Goal: Find specific page/section: Find specific page/section

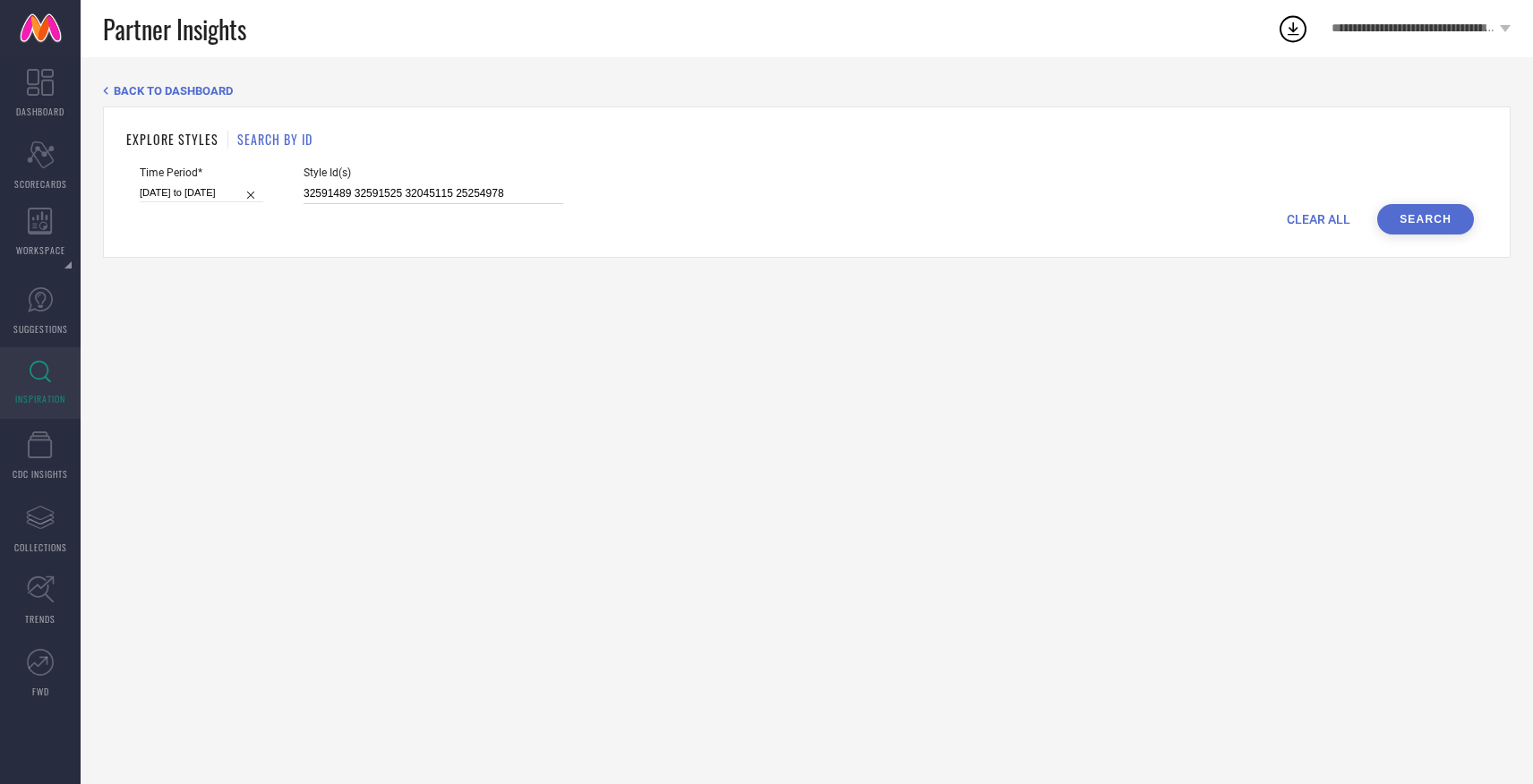
click at [469, 189] on input "32591489 32591525 32045115 25254978" at bounding box center [433, 194] width 260 height 21
paste input "32522981 32643422 32523028 32523120 32643407 32643025 32643077 32643443 3264307…"
type input "32522981 32643422 32523028 32523120 32643407 32643025 32643077 32643443 3264307…"
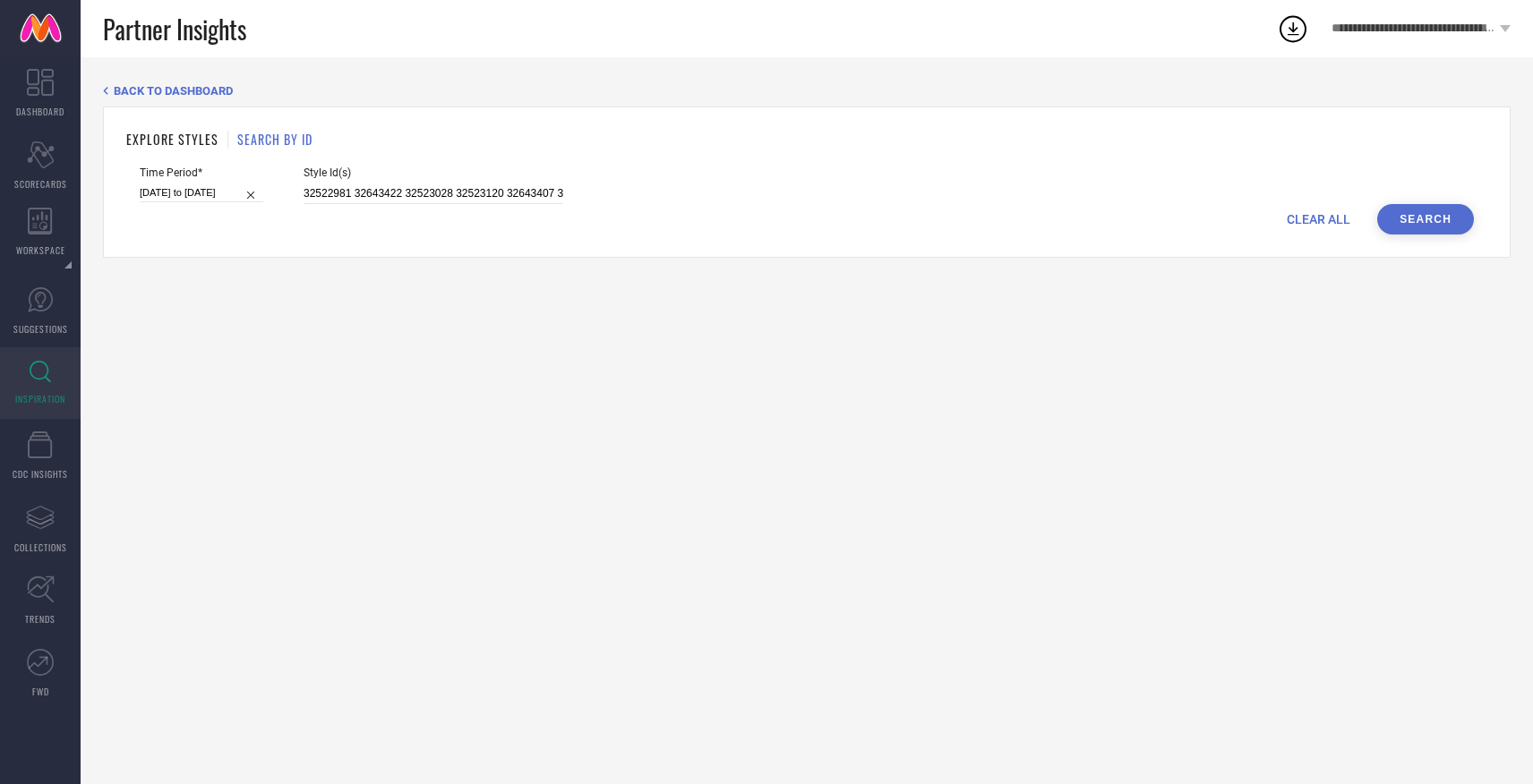
click at [1455, 221] on button "Search" at bounding box center [1425, 218] width 97 height 31
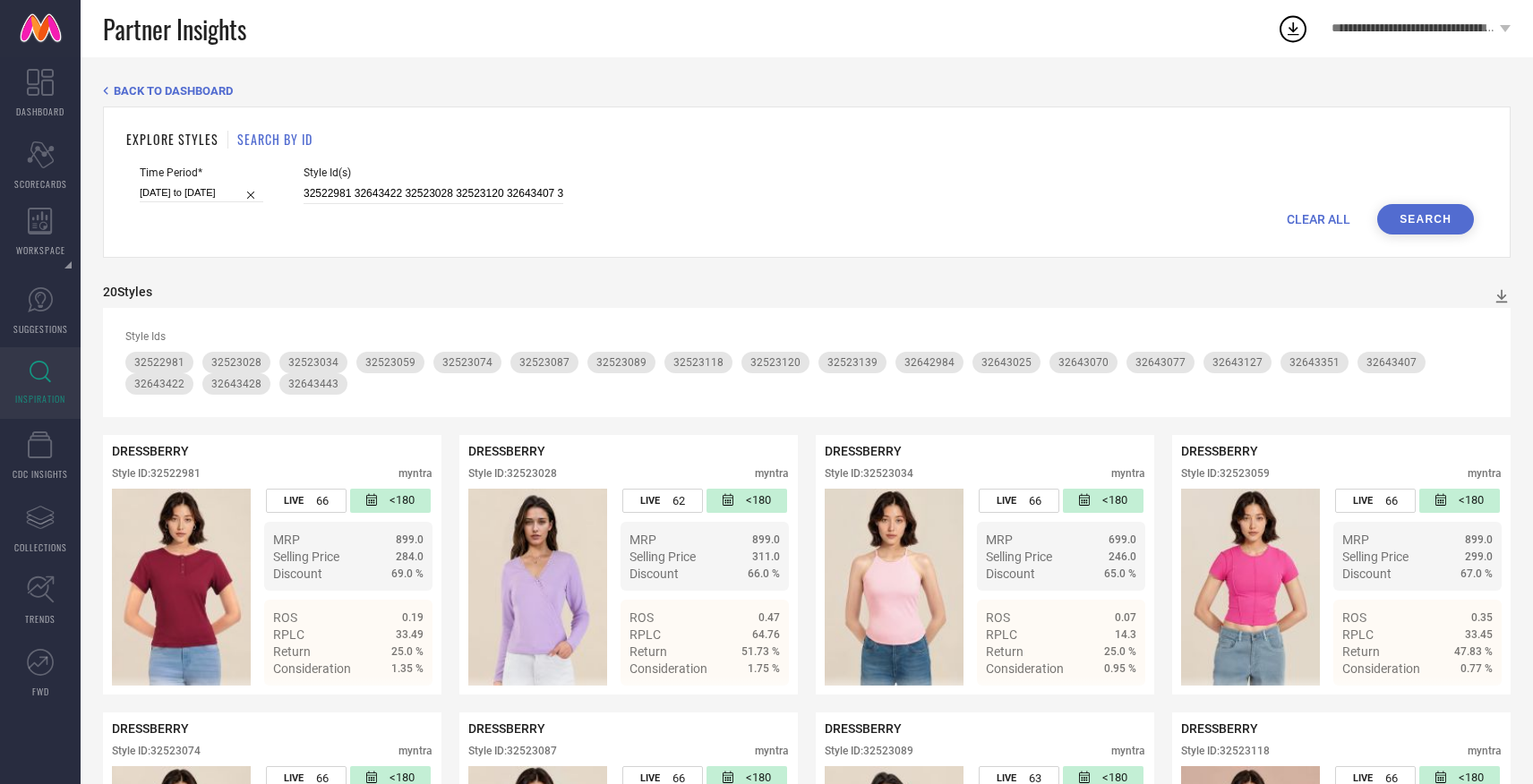
click at [504, 181] on div "Style Id(s) 32522981 32643422 32523028 32523120 32643407 32643025 32643077 3264…" at bounding box center [433, 185] width 260 height 38
click at [510, 185] on input "32522981 32643422 32523028 32523120 32643407 32643025 32643077 32643443 3264307…" at bounding box center [433, 194] width 260 height 21
paste input "32523120 32523118 32523074"
type input "32523120 32523118 32523074"
click at [1376, 237] on div "EXPLORE STYLES SEARCH BY ID Time Period* [DATE] to [DATE] Style Id(s) 32523120 …" at bounding box center [806, 182] width 1407 height 151
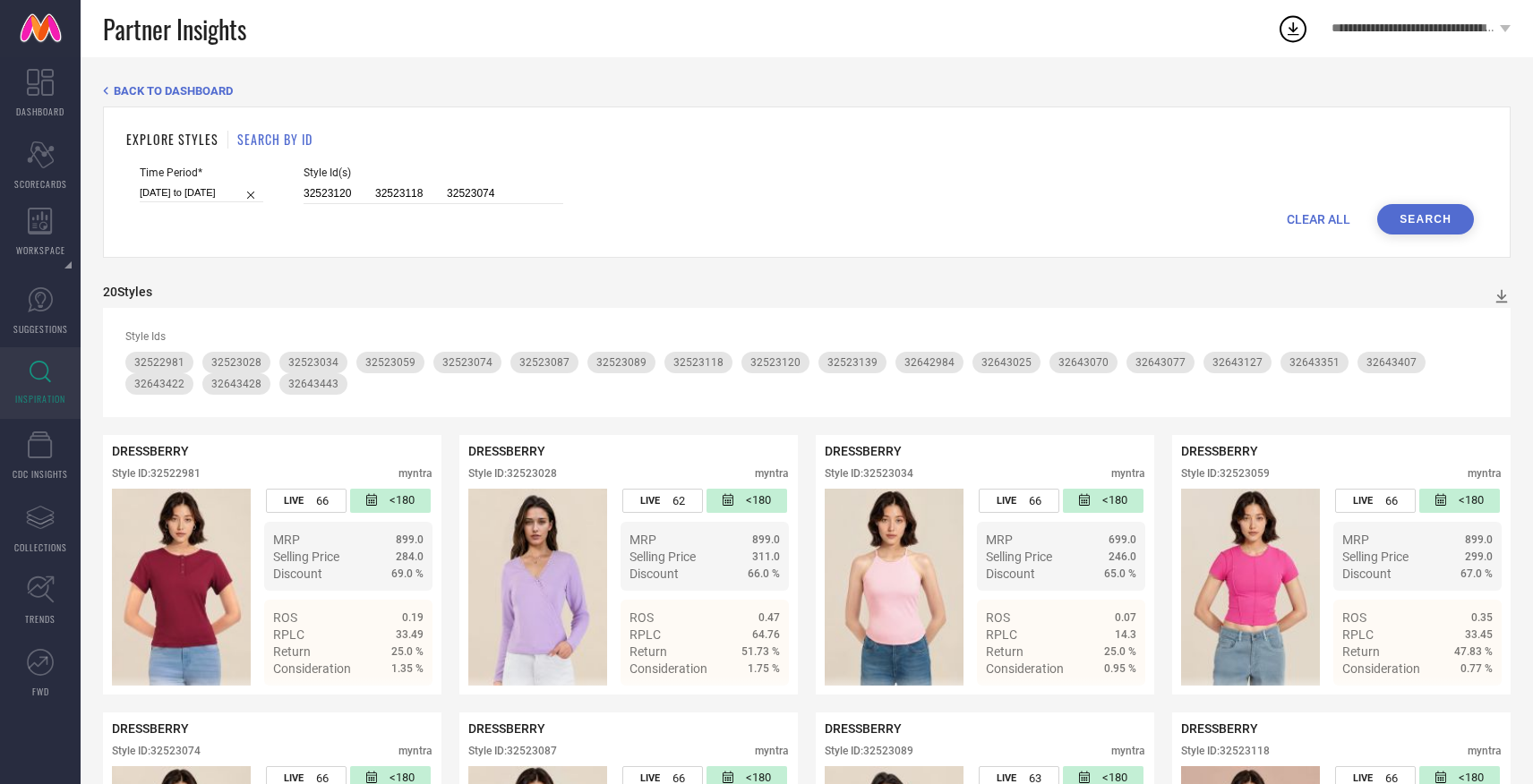
click at [1411, 221] on button "Search" at bounding box center [1425, 218] width 97 height 31
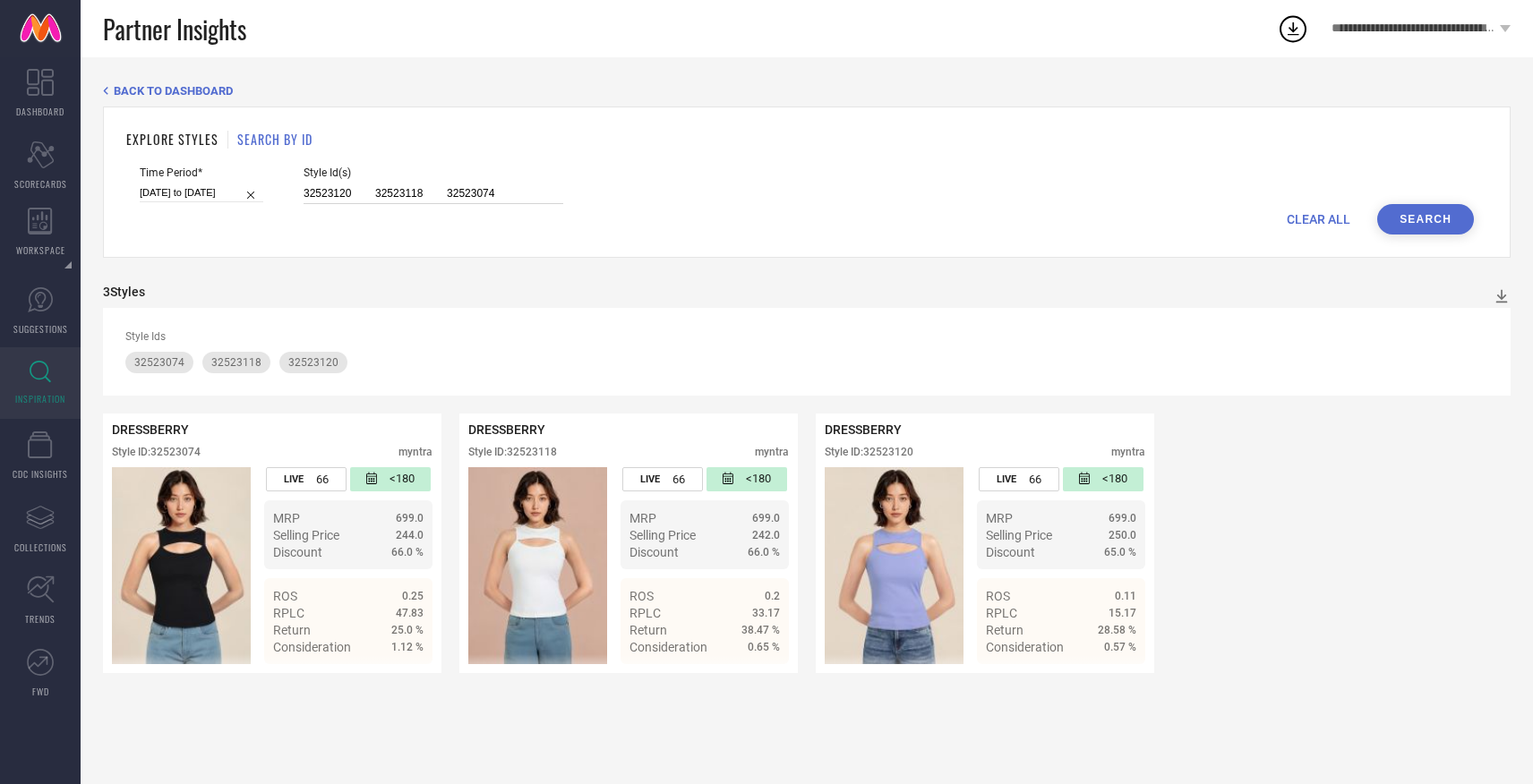
click at [398, 198] on input "32523120 32523118 32523074" at bounding box center [433, 194] width 260 height 21
paste input "31451416 31451375 26771062 26771168 31451381 31451348 26335026 31451371 3145140…"
type input "31451416 31451375 26771062 26771168 31451381 31451348 26335026 31451371 3145140…"
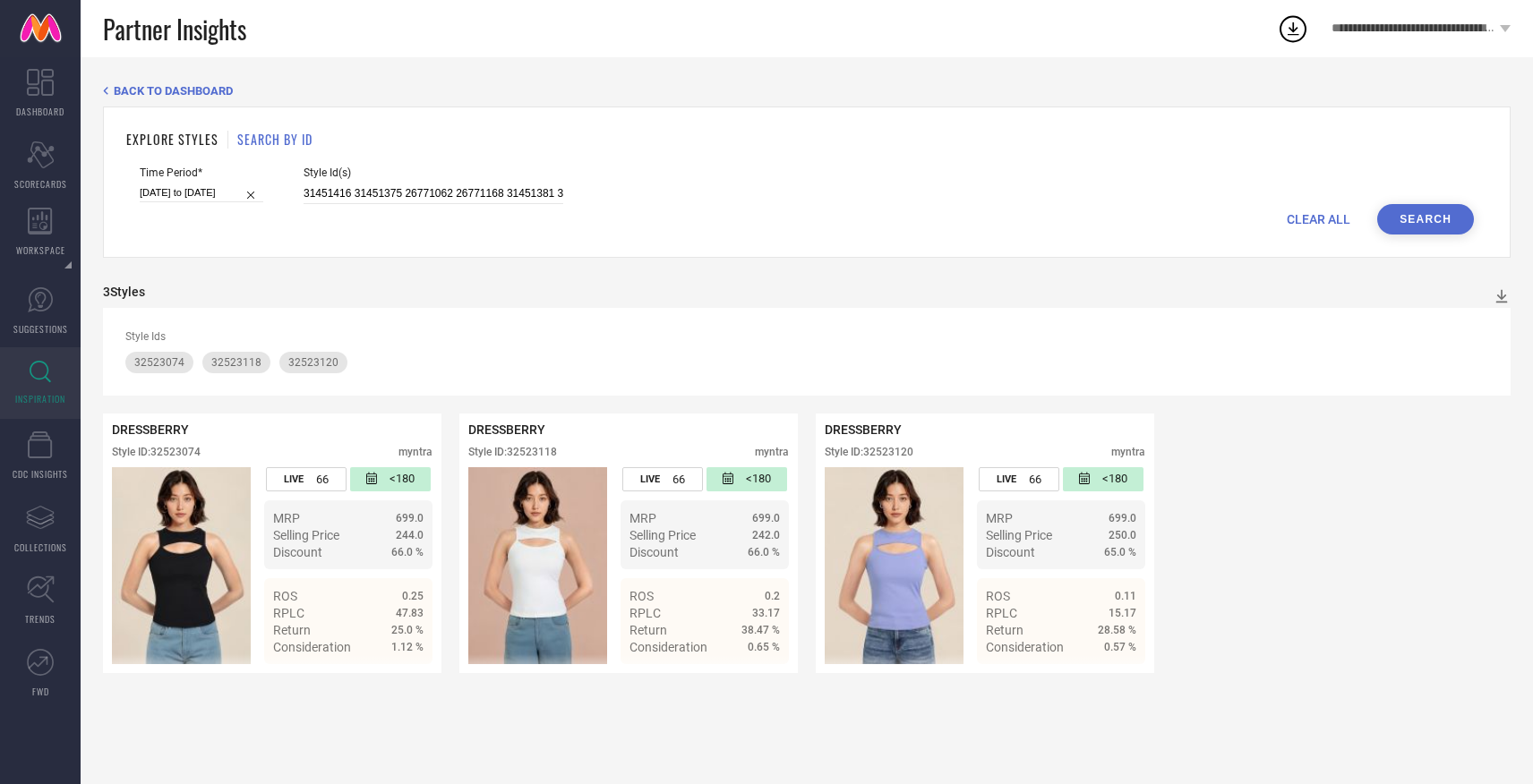
click at [1437, 206] on button "Search" at bounding box center [1425, 218] width 97 height 31
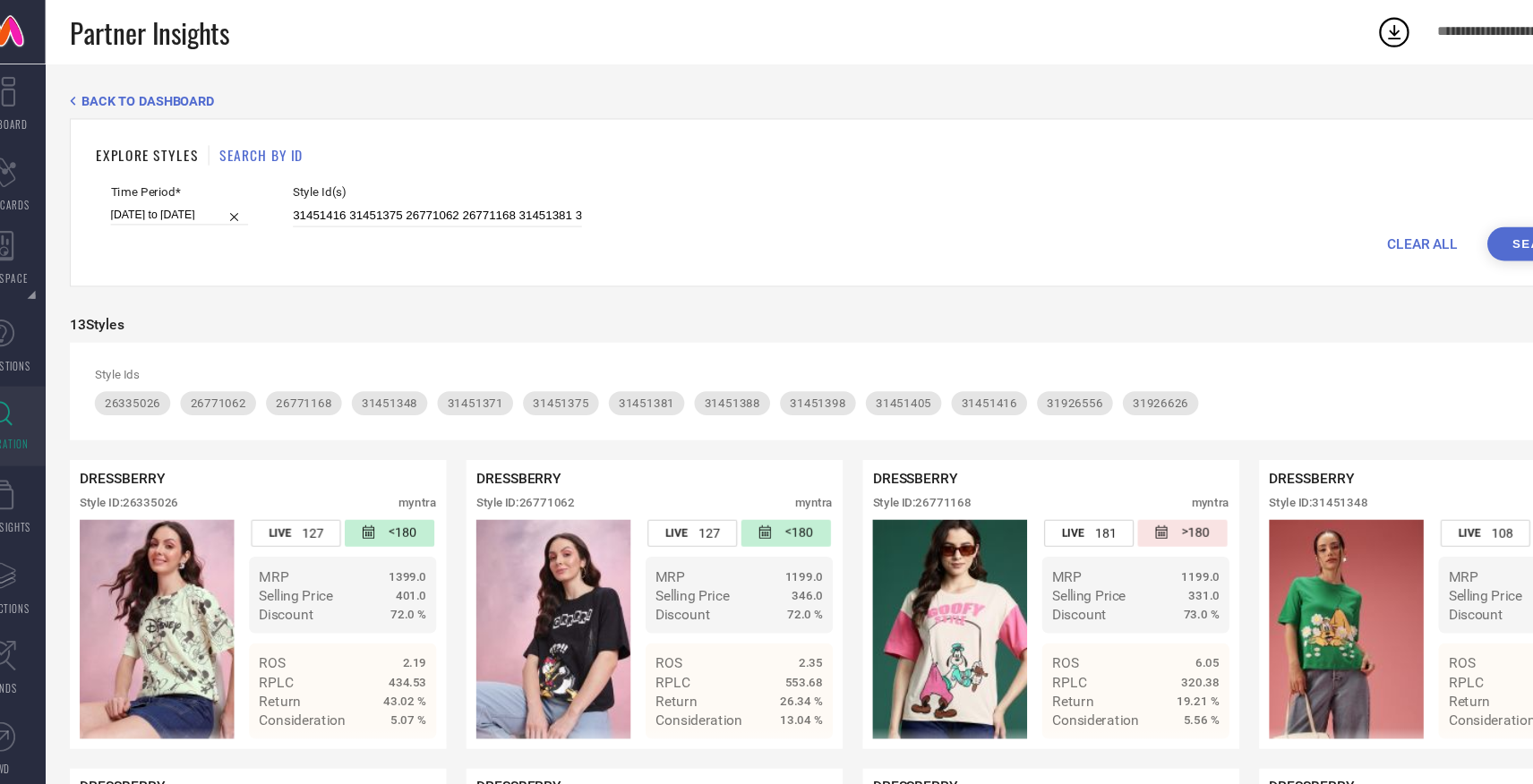
click at [465, 181] on div "Style Id(s) 31451416 31451375 26771062 26771168 31451381 31451348 26335026 3145…" at bounding box center [433, 185] width 260 height 38
click at [465, 187] on input "31451416 31451375 26771062 26771168 31451381 31451348 26335026 31451371 3145140…" at bounding box center [433, 194] width 260 height 21
paste input "28583860 28583790 28583874"
type input "28583860 28583790 28583874"
click at [1407, 218] on button "Search" at bounding box center [1425, 218] width 97 height 31
